Goal: Task Accomplishment & Management: Use online tool/utility

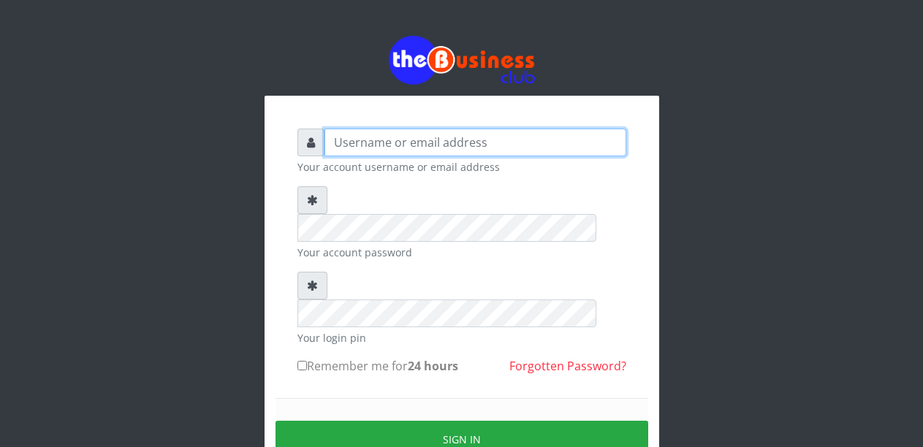
click at [430, 153] on input "text" at bounding box center [475, 143] width 302 height 28
type input "Malamsidi3030"
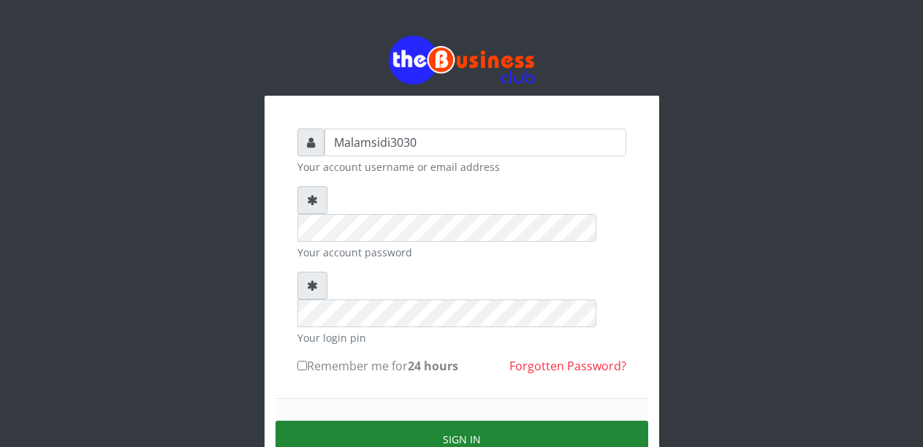
click at [482, 421] on button "Sign in" at bounding box center [462, 439] width 373 height 37
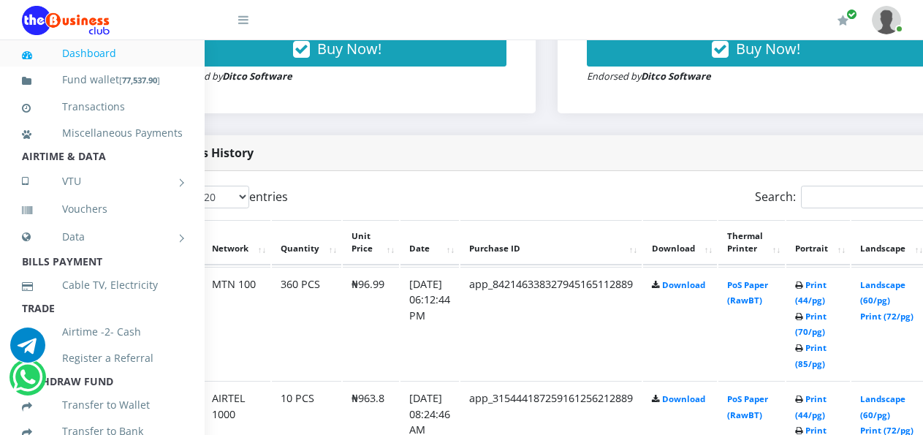
scroll to position [658, 131]
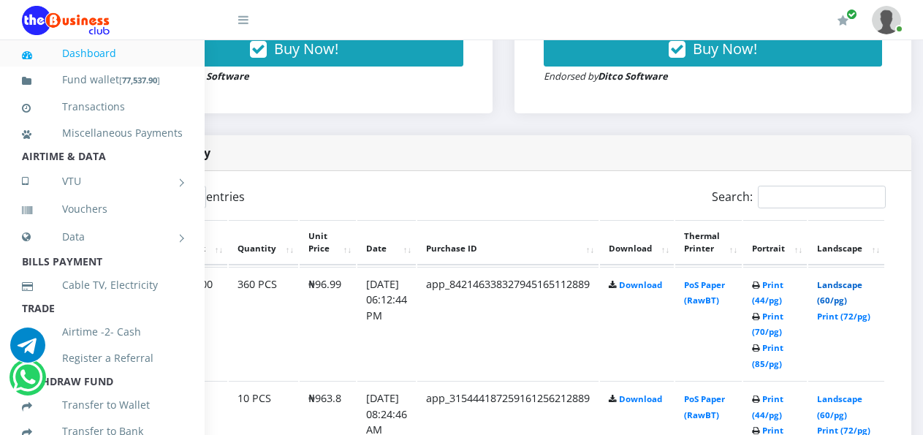
click at [844, 285] on link "Landscape (60/pg)" at bounding box center [839, 292] width 45 height 27
click at [848, 285] on link "Landscape (60/pg)" at bounding box center [839, 292] width 45 height 27
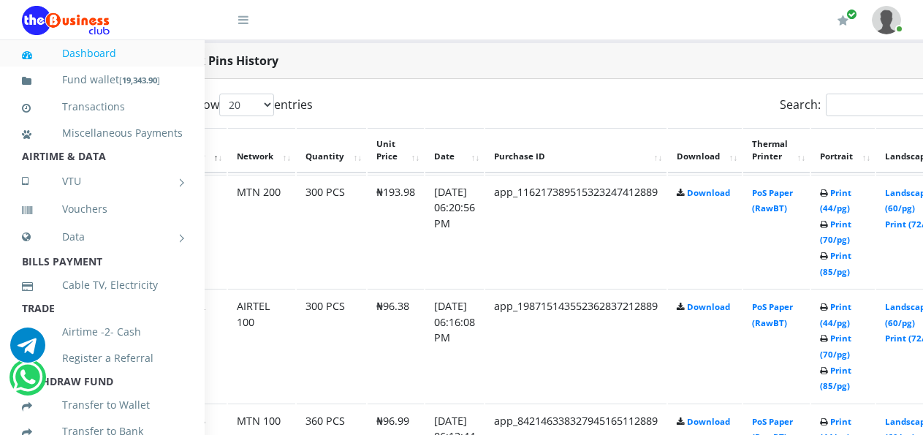
scroll to position [750, 117]
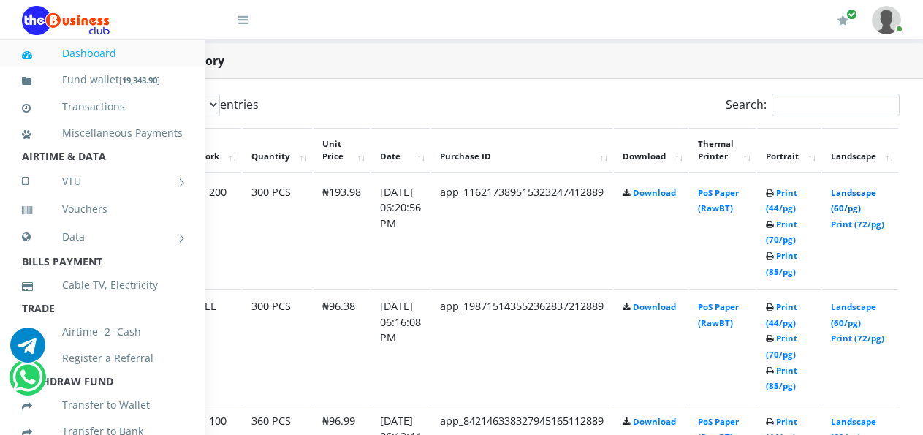
click at [856, 199] on link "Landscape (60/pg)" at bounding box center [853, 200] width 45 height 27
